Goal: Navigation & Orientation: Find specific page/section

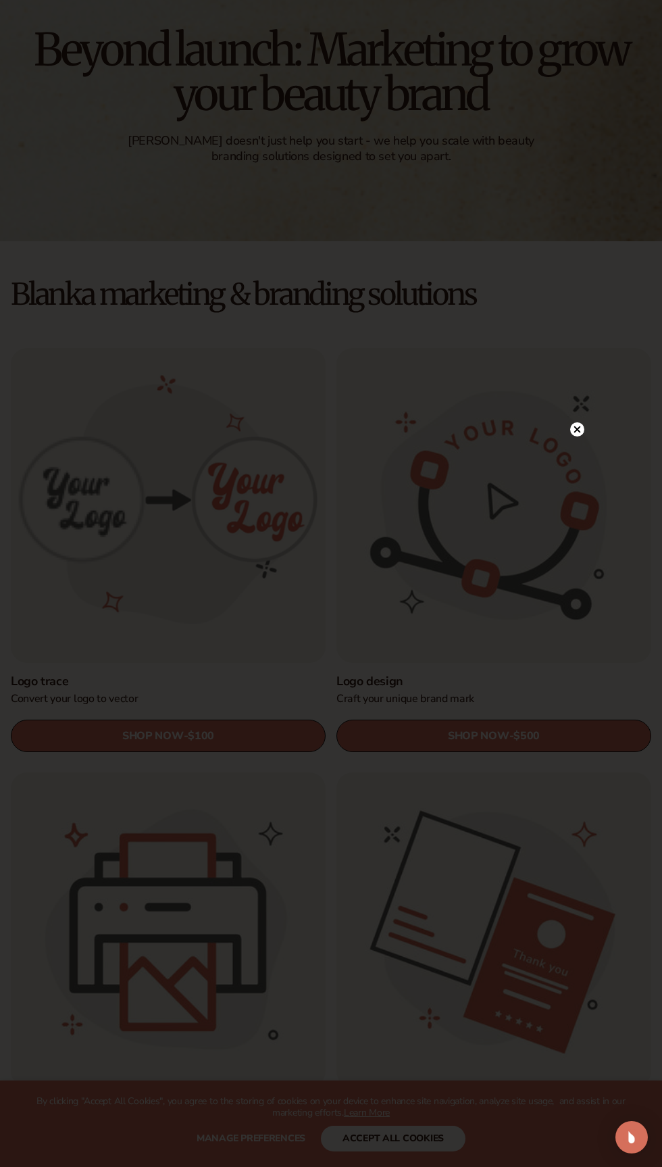
scroll to position [109, 0]
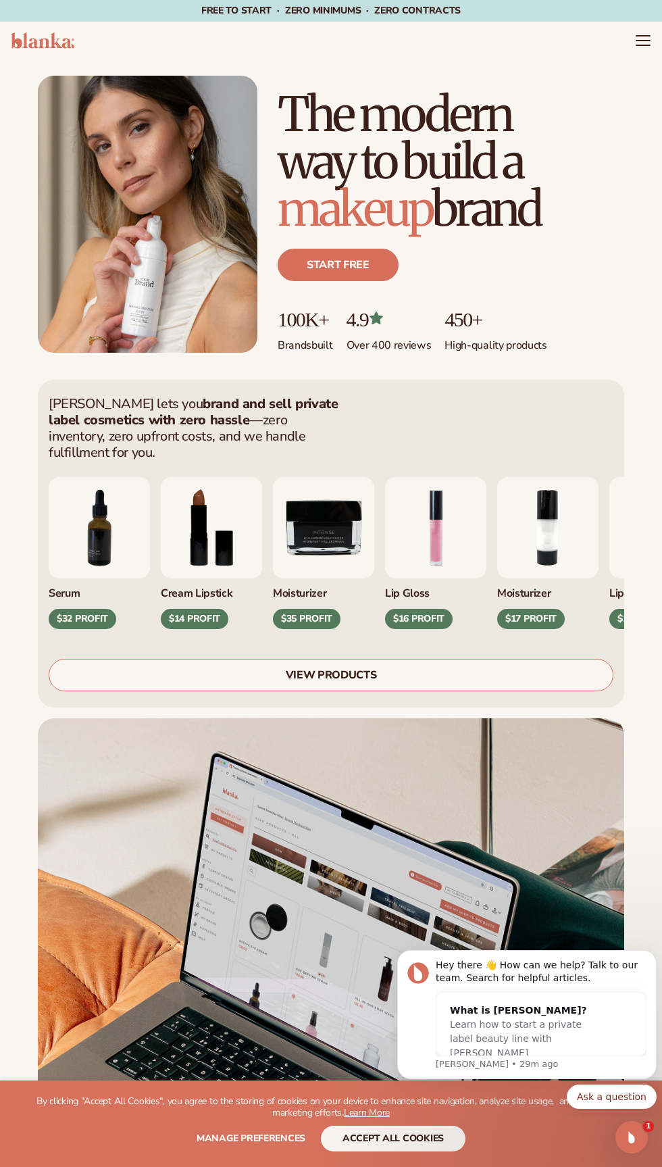
click at [637, 69] on div "Just add your brand. Blanka handles the rest. beauty,skin care,wellness,makeup …" at bounding box center [331, 213] width 662 height 309
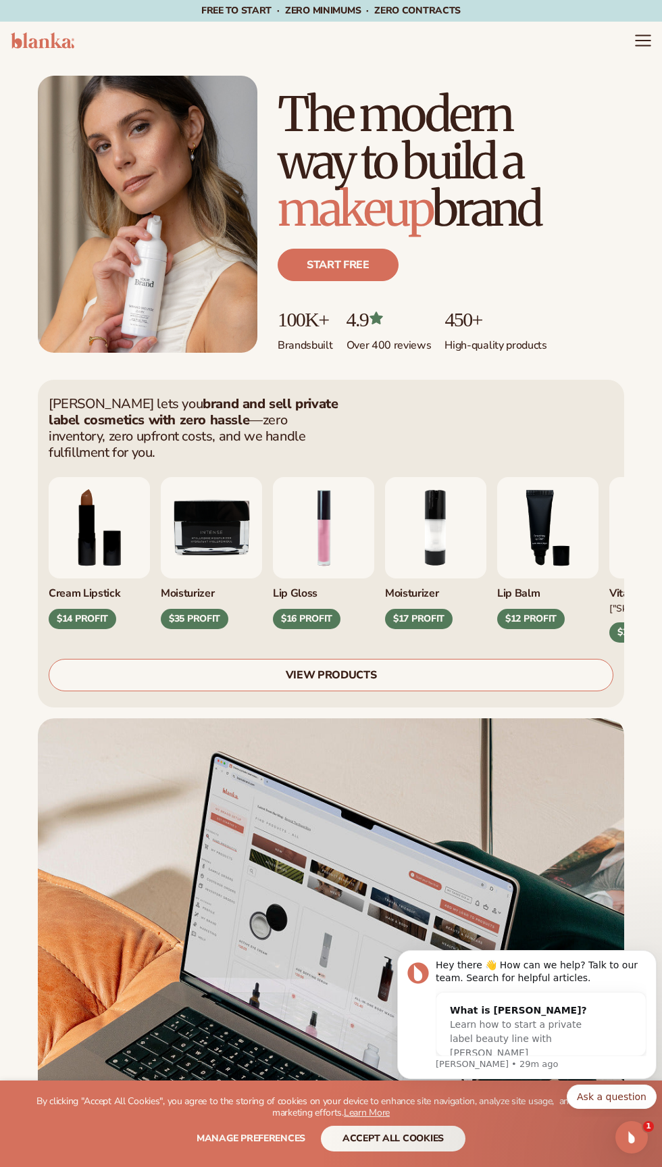
click at [638, 41] on icon "Menu" at bounding box center [643, 41] width 14 height 0
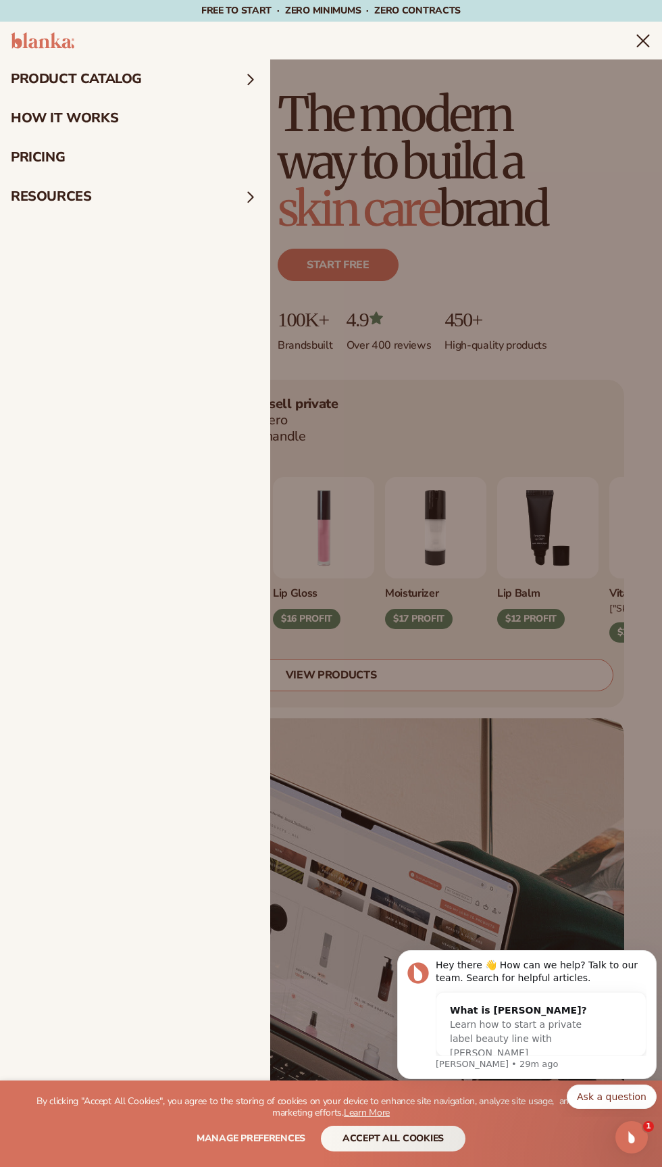
click at [152, 93] on summary "product catalog" at bounding box center [135, 78] width 270 height 39
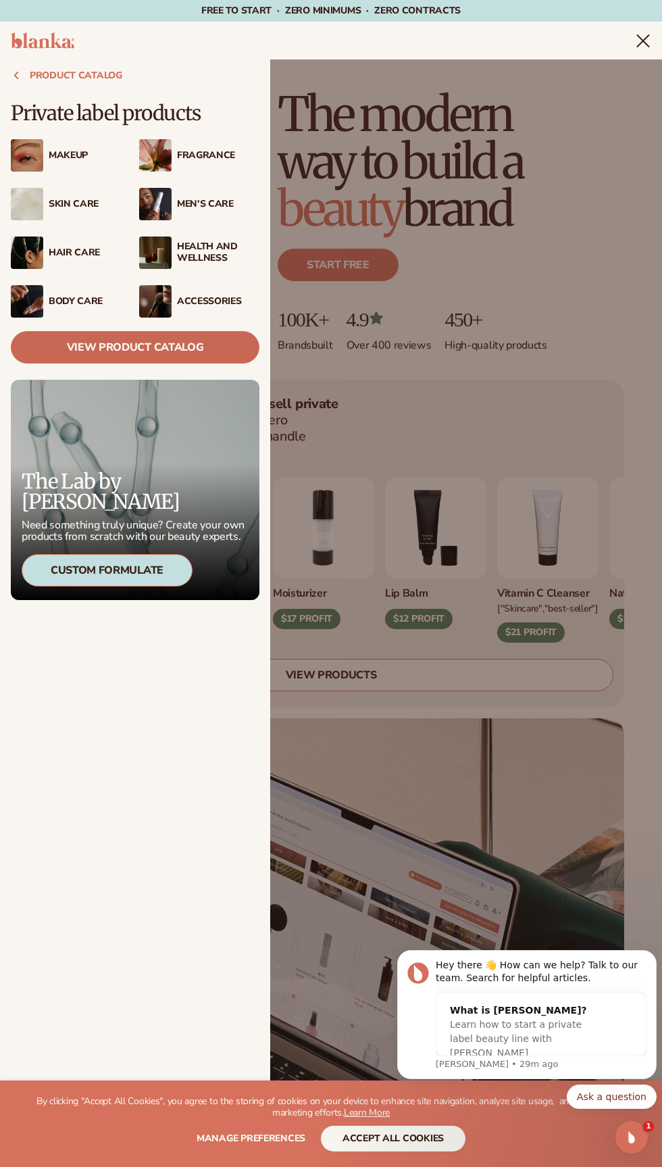
click at [199, 354] on link "View Product Catalog" at bounding box center [135, 347] width 249 height 32
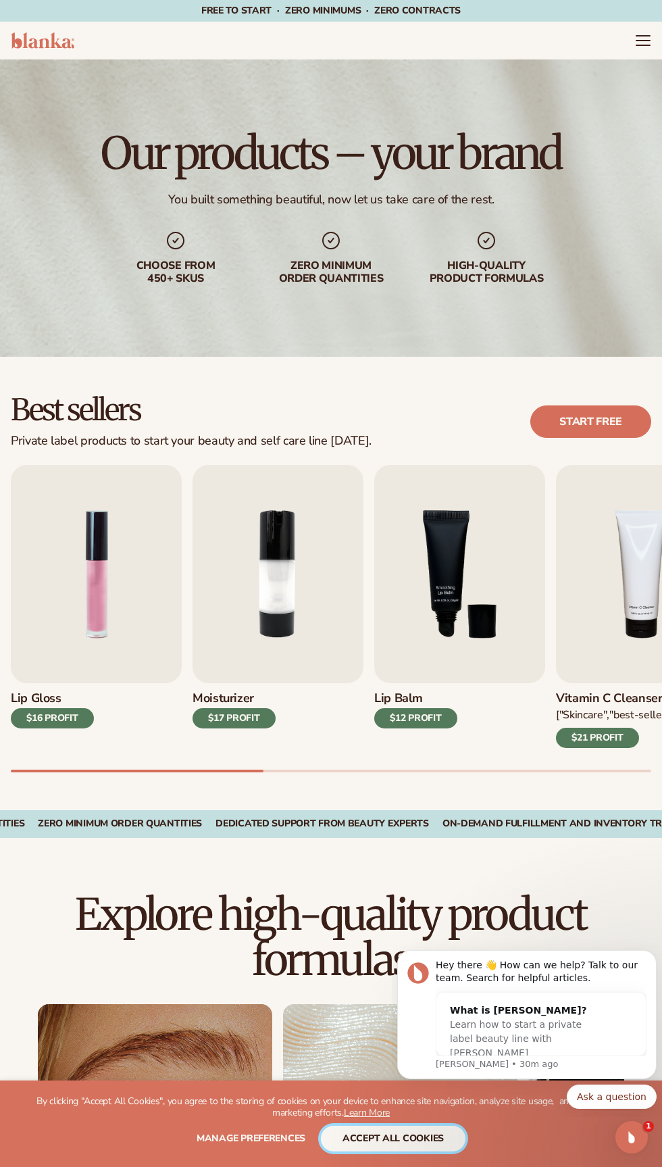
click at [408, 1149] on button "accept all cookies" at bounding box center [393, 1139] width 145 height 26
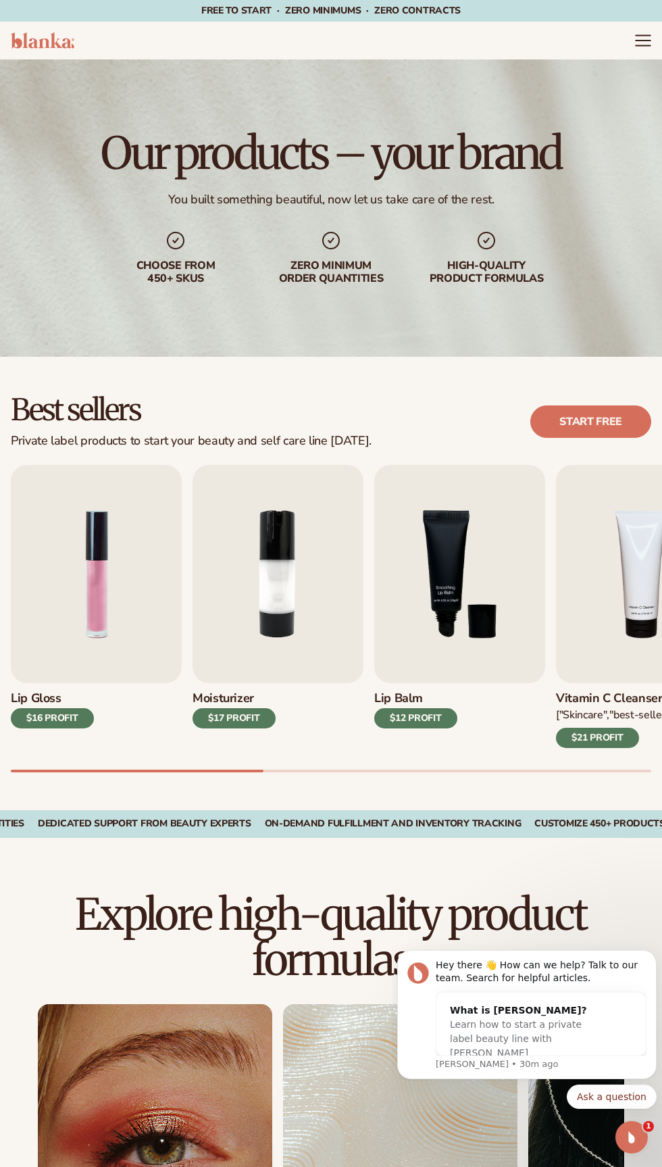
click at [638, 43] on icon "Menu" at bounding box center [644, 41] width 18 height 18
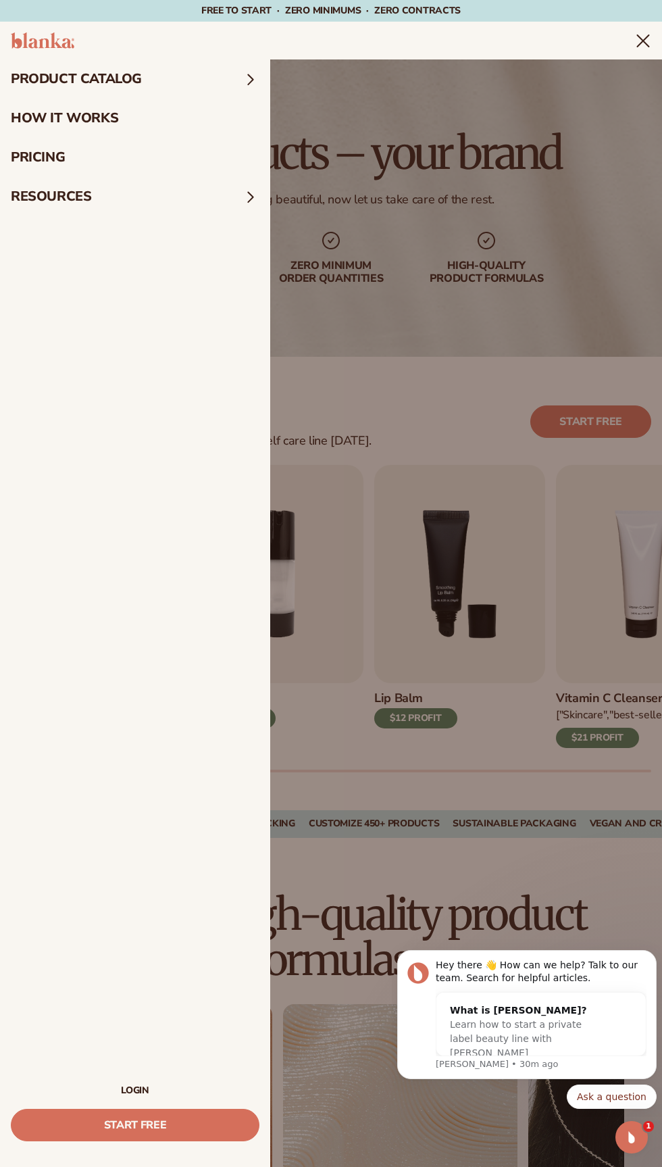
click at [159, 1091] on link "LOGIN" at bounding box center [135, 1090] width 249 height 9
